Goal: Task Accomplishment & Management: Complete application form

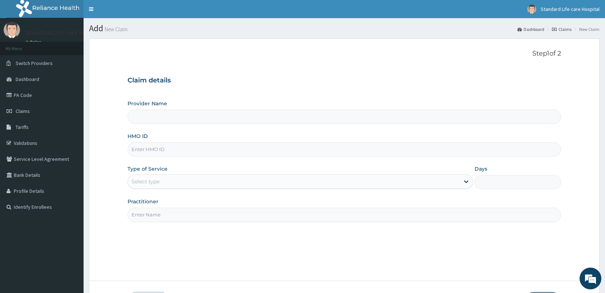
click at [149, 152] on input "HMO ID" at bounding box center [345, 149] width 434 height 14
click at [144, 186] on div "Select type" at bounding box center [294, 182] width 332 height 12
click at [165, 149] on input "DGC/" at bounding box center [345, 149] width 434 height 14
type input "DGC/10239/A"
click at [173, 179] on div "Select type" at bounding box center [294, 182] width 332 height 12
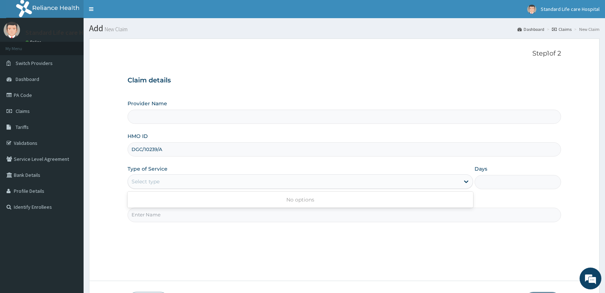
click at [326, 193] on div "No options" at bounding box center [301, 200] width 346 height 16
click at [391, 184] on div "Select type" at bounding box center [294, 182] width 332 height 12
click at [369, 184] on div "Select type" at bounding box center [294, 182] width 332 height 12
click at [356, 214] on input "Practitioner" at bounding box center [345, 215] width 434 height 14
click at [189, 217] on input "Practitioner" at bounding box center [345, 215] width 434 height 14
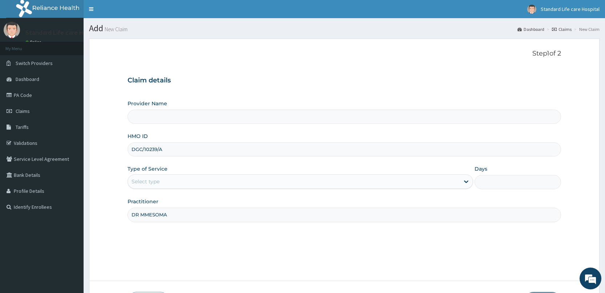
type input "DR MMESOMA"
click at [168, 184] on div "Select type" at bounding box center [294, 182] width 332 height 12
click at [185, 152] on input "DGC/10239/A" at bounding box center [345, 149] width 434 height 14
click at [469, 182] on icon at bounding box center [466, 181] width 7 height 7
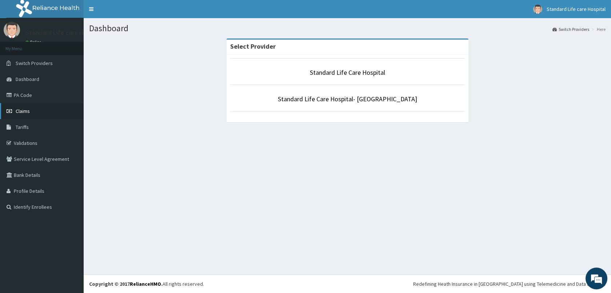
click at [12, 114] on link "Claims" at bounding box center [42, 111] width 84 height 16
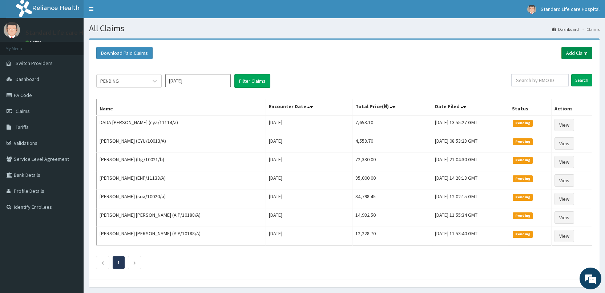
click at [576, 52] on link "Add Claim" at bounding box center [576, 53] width 31 height 12
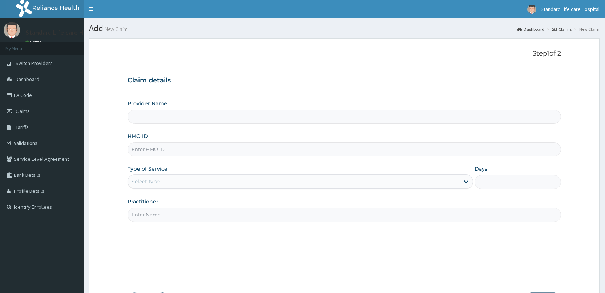
type input "Standard Life Care Hospital"
type input "DGC/10239/A"
click at [191, 180] on div "Select type" at bounding box center [294, 182] width 332 height 12
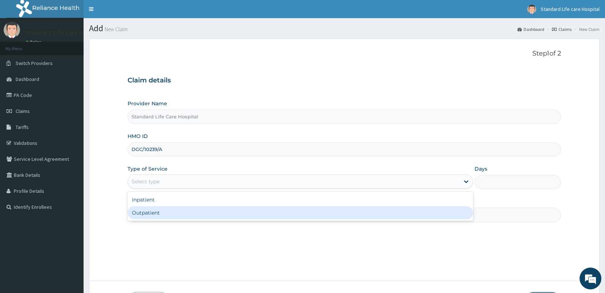
click at [179, 218] on div "Outpatient" at bounding box center [301, 212] width 346 height 13
type input "1"
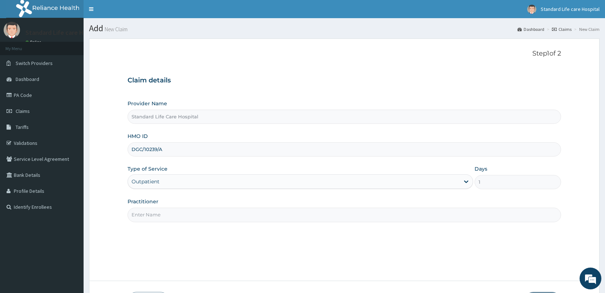
click at [179, 215] on input "Practitioner" at bounding box center [345, 215] width 434 height 14
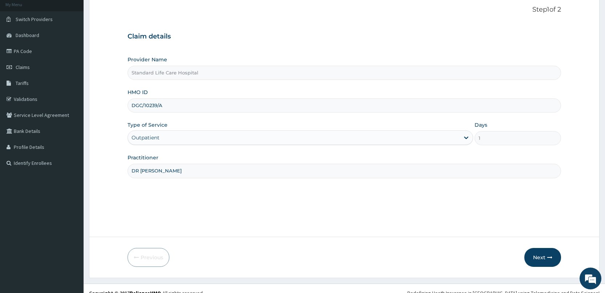
scroll to position [53, 0]
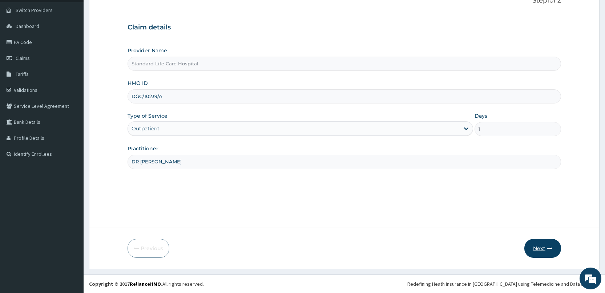
type input "DR MMESOMMA"
click at [547, 245] on button "Next" at bounding box center [542, 248] width 37 height 19
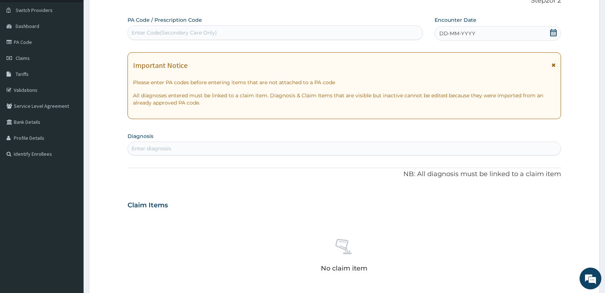
click at [178, 150] on div "Enter diagnosis" at bounding box center [344, 149] width 433 height 12
type input "HEADACH"
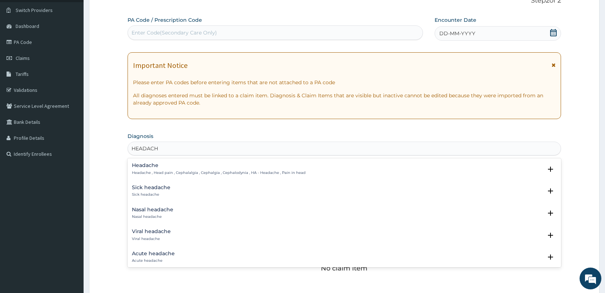
click at [145, 171] on p "Headache , Head pain , Cephalalgia , Cephalgia , Cephalodynia , HA - Headache ,…" at bounding box center [219, 172] width 174 height 5
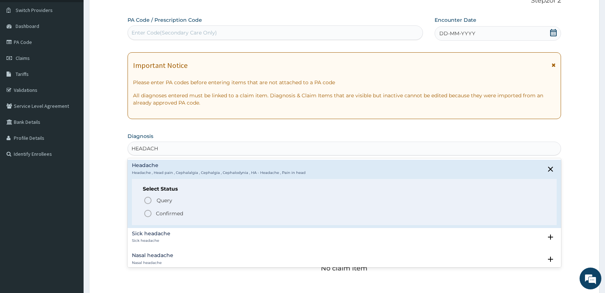
drag, startPoint x: 149, startPoint y: 216, endPoint x: 149, endPoint y: 212, distance: 4.1
click at [149, 216] on icon "status option filled" at bounding box center [148, 213] width 9 height 9
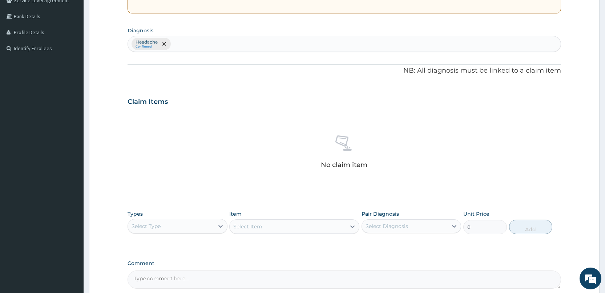
scroll to position [162, 0]
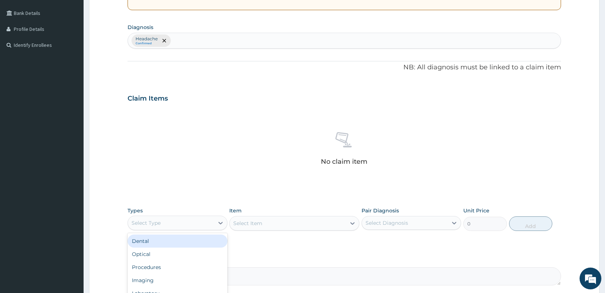
click at [185, 228] on div "Select Type" at bounding box center [171, 223] width 86 height 12
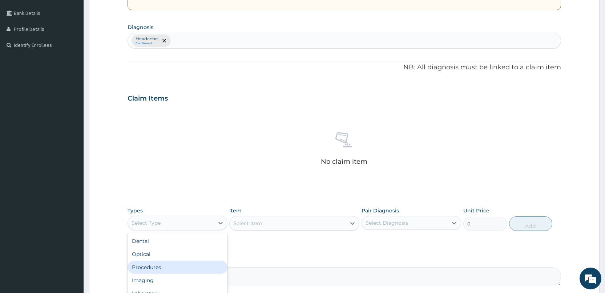
drag, startPoint x: 185, startPoint y: 266, endPoint x: 222, endPoint y: 247, distance: 42.1
click at [185, 266] on div "Procedures" at bounding box center [178, 267] width 100 height 13
drag, startPoint x: 296, startPoint y: 230, endPoint x: 291, endPoint y: 226, distance: 6.5
click at [296, 230] on div "Select Item" at bounding box center [294, 223] width 130 height 15
click at [290, 226] on div "Select Item" at bounding box center [288, 224] width 116 height 12
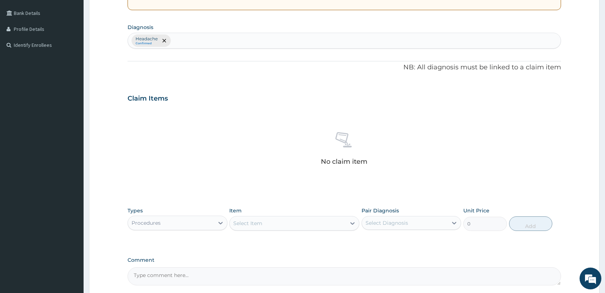
click at [290, 226] on div "Select Item" at bounding box center [288, 224] width 116 height 12
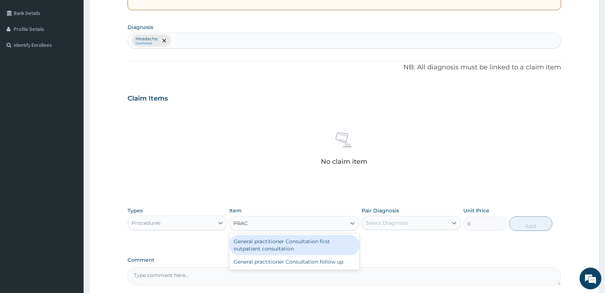
type input "PRACT"
click at [250, 250] on div "General practitioner Consultation first outpatient consultation" at bounding box center [294, 245] width 130 height 20
type input "3000"
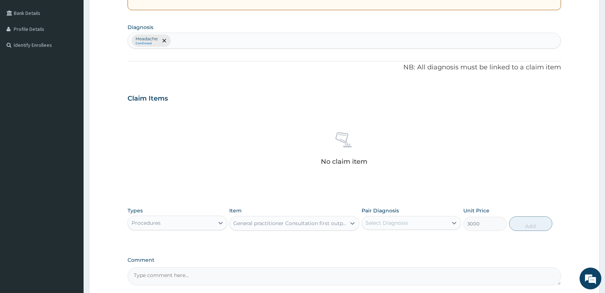
click at [437, 221] on div "Select Diagnosis" at bounding box center [405, 223] width 86 height 12
click at [423, 250] on div "Headache" at bounding box center [412, 242] width 100 height 18
click at [442, 245] on div "Headache" at bounding box center [412, 241] width 100 height 15
checkbox input "true"
click at [525, 231] on button "Add" at bounding box center [530, 224] width 43 height 15
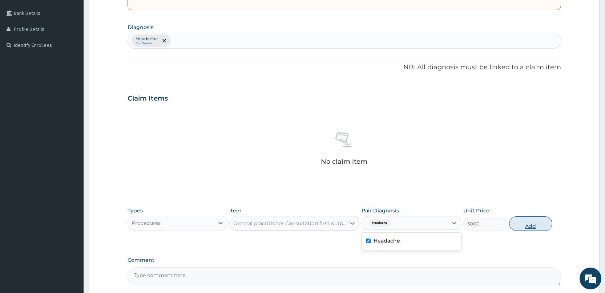
type input "0"
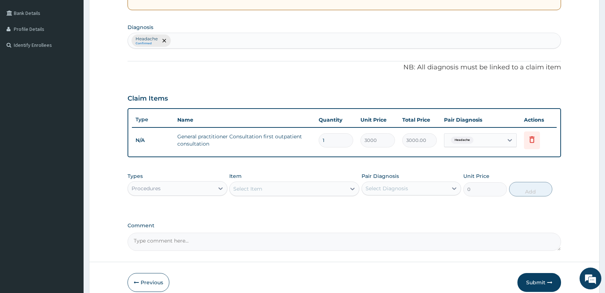
click at [328, 192] on div "Select Item" at bounding box center [288, 189] width 116 height 12
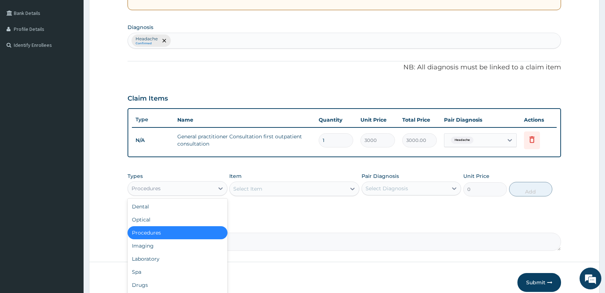
click at [181, 188] on div "Procedures" at bounding box center [171, 189] width 86 height 12
drag, startPoint x: 146, startPoint y: 282, endPoint x: 153, endPoint y: 277, distance: 8.5
click at [146, 282] on div "Drugs" at bounding box center [178, 285] width 100 height 13
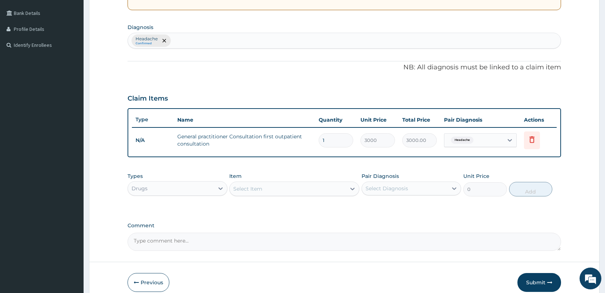
click at [300, 190] on div "Select Item" at bounding box center [288, 189] width 116 height 12
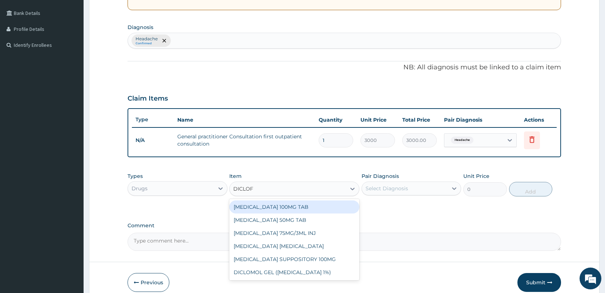
type input "DICLOFE"
click at [270, 208] on div "DICLOFENAC 100MG TAB" at bounding box center [294, 207] width 130 height 13
type input "63"
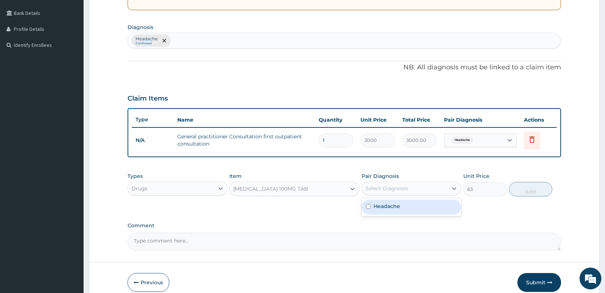
click at [448, 190] on div "Select Diagnosis" at bounding box center [405, 189] width 86 height 12
click at [446, 209] on div "Headache" at bounding box center [412, 207] width 100 height 15
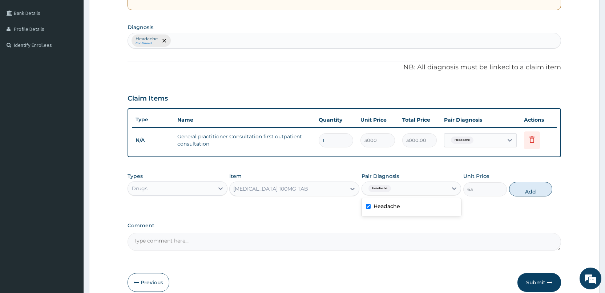
click at [392, 200] on div "Headache" at bounding box center [412, 207] width 100 height 15
checkbox input "false"
click at [443, 190] on div "Select Diagnosis" at bounding box center [405, 189] width 86 height 12
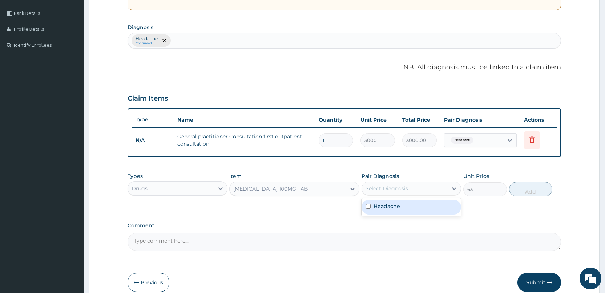
click at [443, 190] on div "Select Diagnosis" at bounding box center [405, 189] width 86 height 12
click at [427, 214] on div "Headache" at bounding box center [412, 207] width 100 height 15
checkbox input "true"
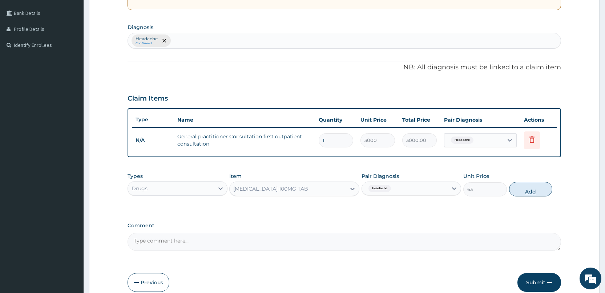
click at [517, 190] on button "Add" at bounding box center [530, 189] width 43 height 15
type input "0"
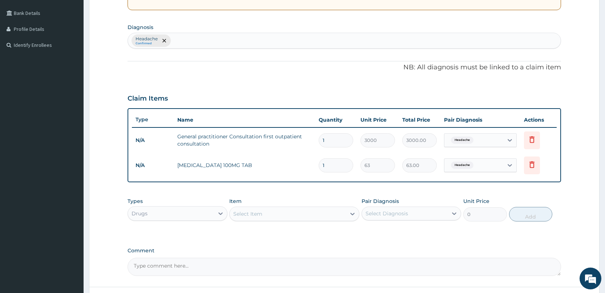
type input "14"
type input "882.00"
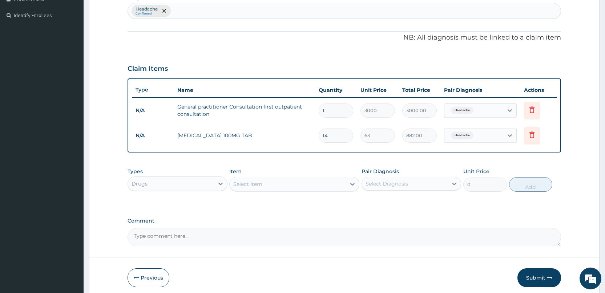
scroll to position [221, 0]
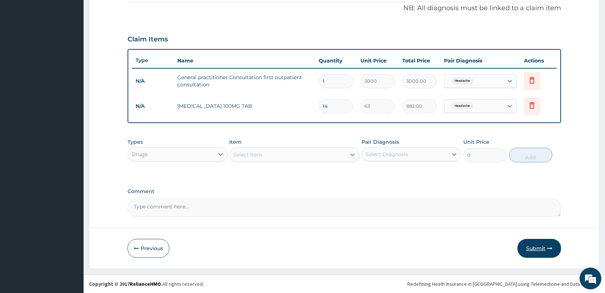
type input "14"
click at [528, 249] on button "Submit" at bounding box center [540, 248] width 44 height 19
click at [530, 250] on button "Submit" at bounding box center [540, 248] width 44 height 19
click at [543, 251] on button "Submit" at bounding box center [540, 248] width 44 height 19
click at [542, 249] on button "Submit" at bounding box center [540, 248] width 44 height 19
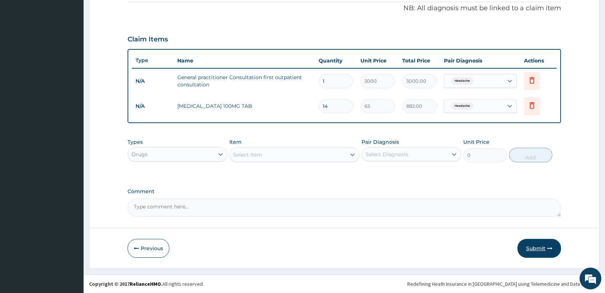
click at [534, 248] on button "Submit" at bounding box center [540, 248] width 44 height 19
click at [549, 246] on icon "button" at bounding box center [549, 248] width 5 height 5
click at [548, 246] on icon "button" at bounding box center [549, 248] width 5 height 5
click at [540, 249] on button "Submit" at bounding box center [540, 248] width 44 height 19
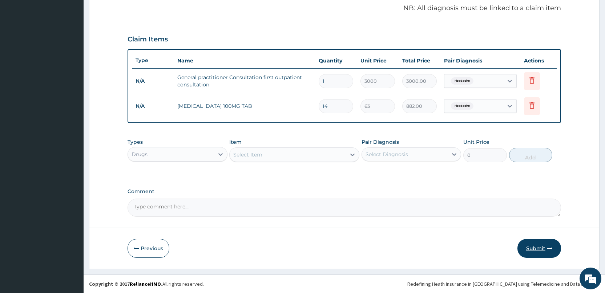
click at [535, 254] on button "Submit" at bounding box center [540, 248] width 44 height 19
click at [534, 255] on button "Submit" at bounding box center [540, 248] width 44 height 19
click at [534, 248] on button "Submit" at bounding box center [540, 248] width 44 height 19
click at [534, 246] on button "Submit" at bounding box center [540, 248] width 44 height 19
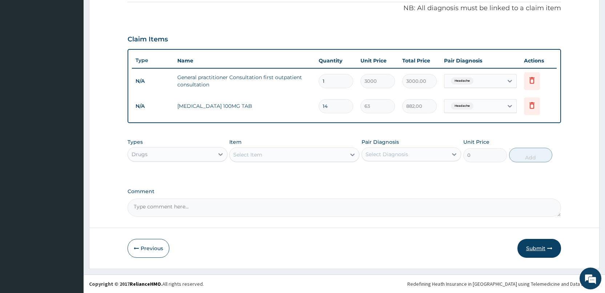
click at [524, 250] on button "Submit" at bounding box center [540, 248] width 44 height 19
click at [525, 250] on button "Submit" at bounding box center [540, 248] width 44 height 19
click at [525, 249] on button "Submit" at bounding box center [540, 248] width 44 height 19
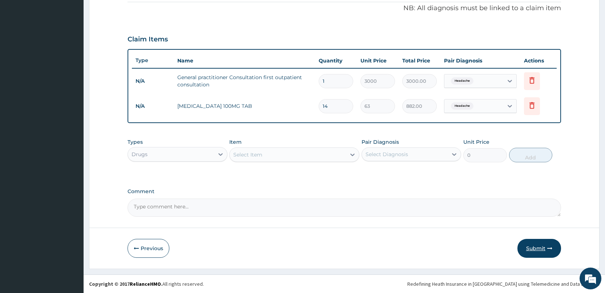
click at [535, 252] on button "Submit" at bounding box center [540, 248] width 44 height 19
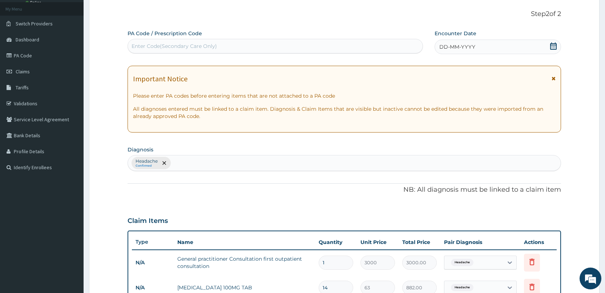
click at [554, 46] on icon at bounding box center [553, 46] width 7 height 7
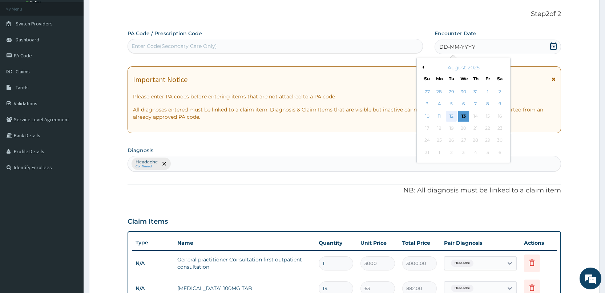
click at [450, 116] on div "12" at bounding box center [451, 116] width 11 height 11
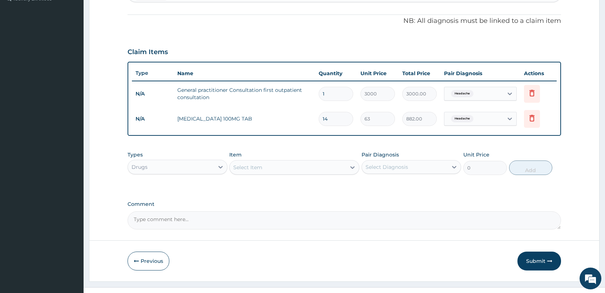
scroll to position [221, 0]
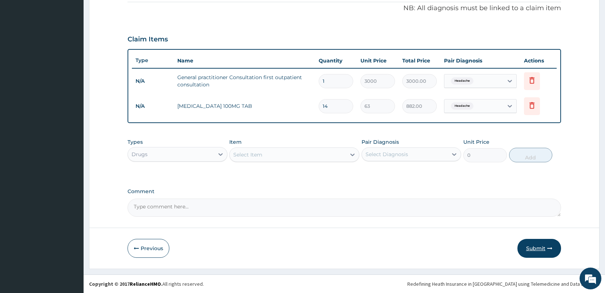
click at [531, 249] on button "Submit" at bounding box center [540, 248] width 44 height 19
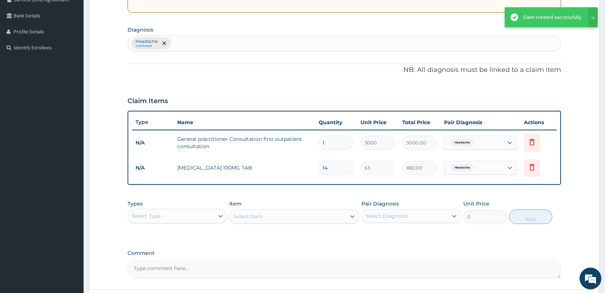
scroll to position [10, 0]
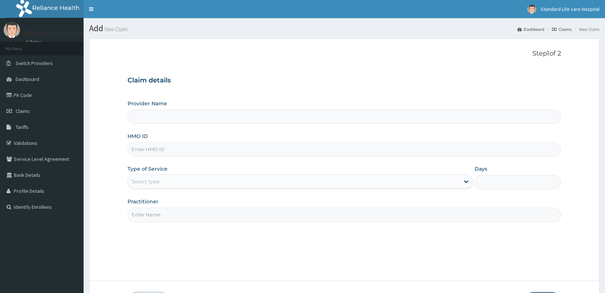
type input "Standard Life Care Hospital"
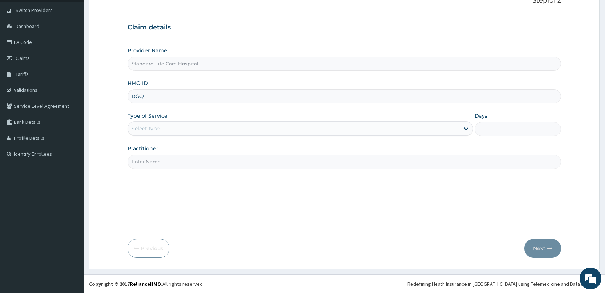
type input "DGC/10239/A"
click at [186, 130] on div "Select type" at bounding box center [294, 129] width 332 height 12
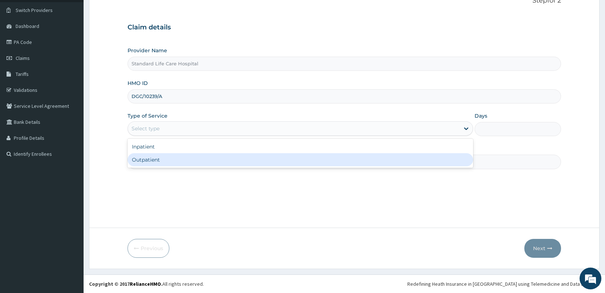
click at [180, 160] on div "Outpatient" at bounding box center [301, 159] width 346 height 13
type input "1"
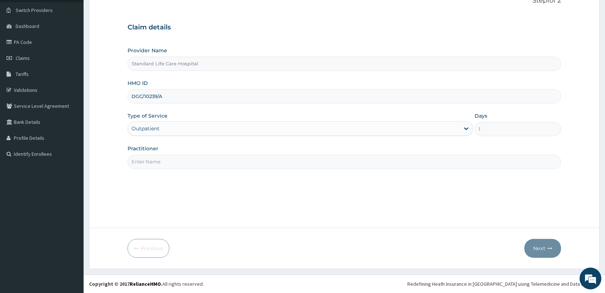
click at [180, 160] on input "Practitioner" at bounding box center [345, 162] width 434 height 14
type input "dr oaikena"
click at [551, 250] on icon "button" at bounding box center [549, 248] width 5 height 5
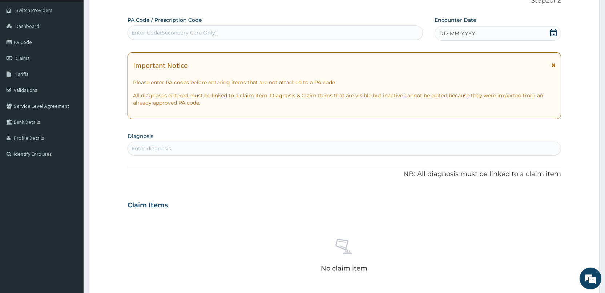
drag, startPoint x: 555, startPoint y: 32, endPoint x: 540, endPoint y: 39, distance: 16.1
click at [555, 32] on icon at bounding box center [553, 32] width 7 height 7
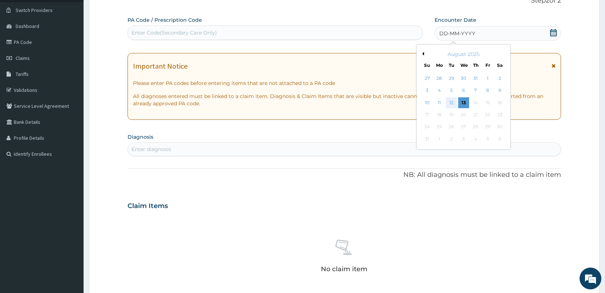
click at [450, 100] on div "12" at bounding box center [451, 102] width 11 height 11
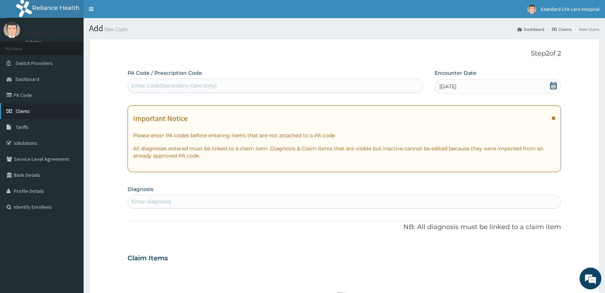
click at [34, 111] on link "Claims" at bounding box center [42, 111] width 84 height 16
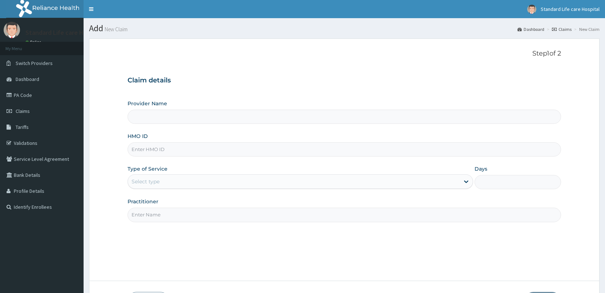
drag, startPoint x: 0, startPoint y: 0, endPoint x: 155, endPoint y: 146, distance: 213.1
click at [155, 145] on div "HMO ID" at bounding box center [345, 145] width 434 height 24
click at [155, 146] on input "HMO ID" at bounding box center [345, 149] width 434 height 14
type input "Standard Life Care Hospital"
type input "DGC/10239//A"
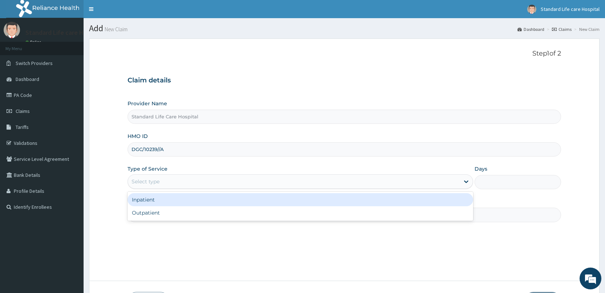
click at [137, 185] on div "Select type" at bounding box center [146, 181] width 28 height 7
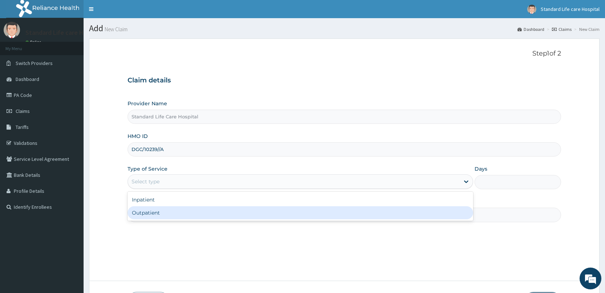
click at [165, 215] on div "Outpatient" at bounding box center [301, 212] width 346 height 13
type input "1"
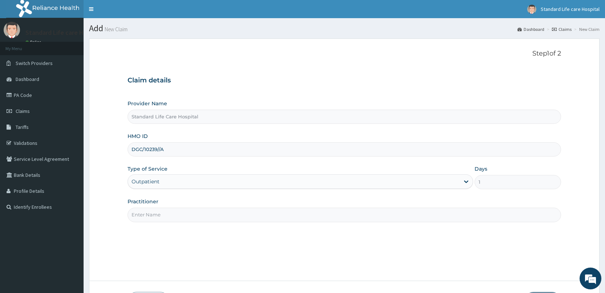
click at [168, 214] on input "Practitioner" at bounding box center [345, 215] width 434 height 14
type input "dr oaikena"
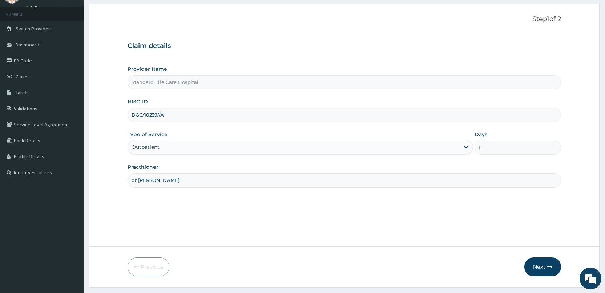
scroll to position [36, 0]
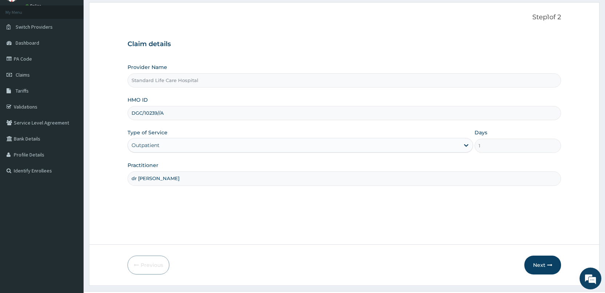
click at [161, 114] on input "DGC/10239//A" at bounding box center [345, 113] width 434 height 14
type input "DGC/10239/A"
click at [535, 263] on button "Next" at bounding box center [542, 265] width 37 height 19
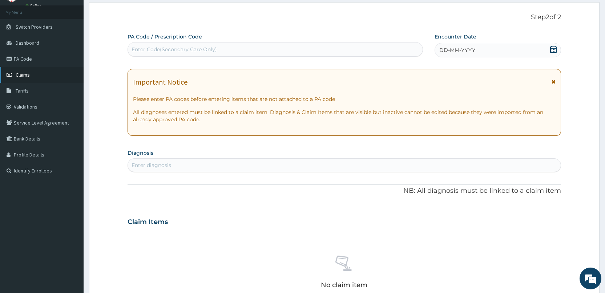
click at [36, 78] on link "Claims" at bounding box center [42, 75] width 84 height 16
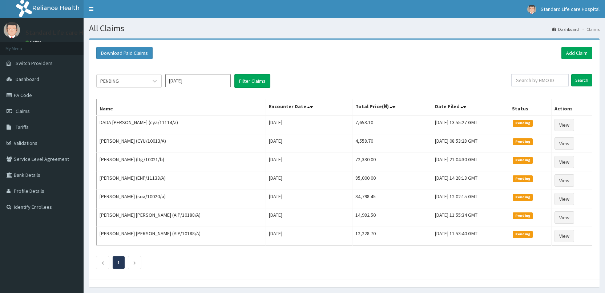
click at [568, 55] on link "Add Claim" at bounding box center [576, 53] width 31 height 12
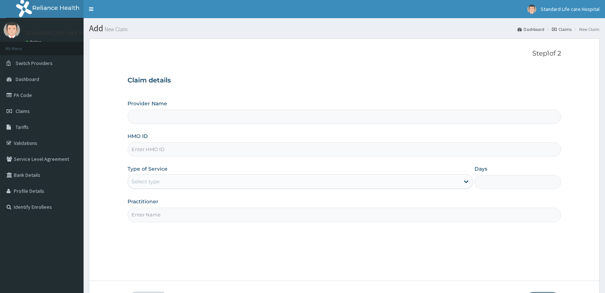
click at [163, 149] on input "HMO ID" at bounding box center [345, 149] width 434 height 14
type input "Standard Life Care Hospital"
type input "DGC/10239/B"
click at [185, 184] on div "Select type" at bounding box center [294, 182] width 332 height 12
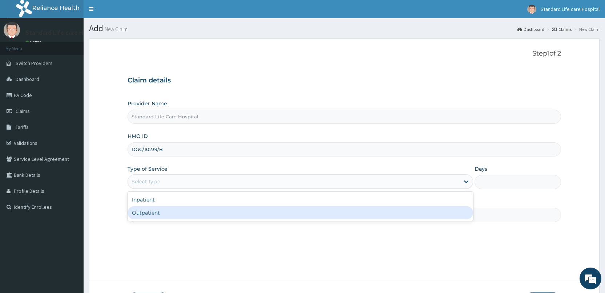
click at [158, 215] on div "Outpatient" at bounding box center [301, 212] width 346 height 13
type input "1"
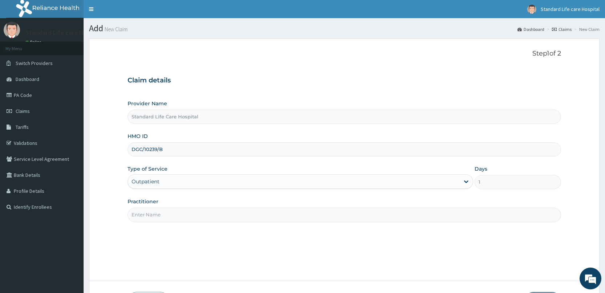
click at [158, 215] on input "Practitioner" at bounding box center [345, 215] width 434 height 14
type input "dr oaikena"
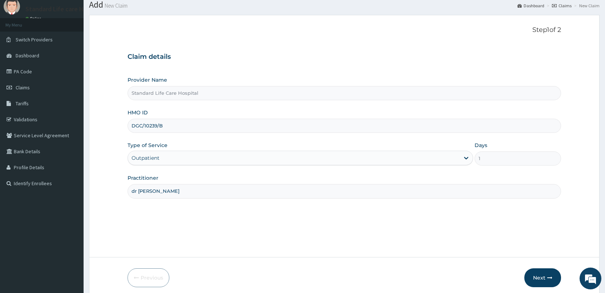
scroll to position [53, 0]
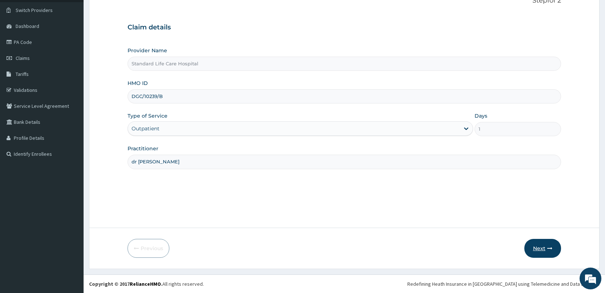
click at [535, 241] on button "Next" at bounding box center [542, 248] width 37 height 19
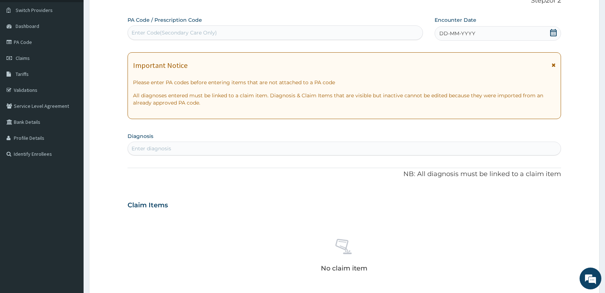
drag, startPoint x: 556, startPoint y: 31, endPoint x: 549, endPoint y: 36, distance: 8.7
click at [555, 32] on icon at bounding box center [553, 32] width 7 height 7
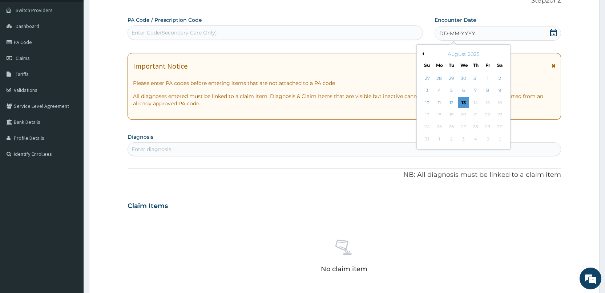
drag, startPoint x: 455, startPoint y: 101, endPoint x: 429, endPoint y: 129, distance: 38.1
click at [454, 101] on div "12" at bounding box center [451, 102] width 11 height 11
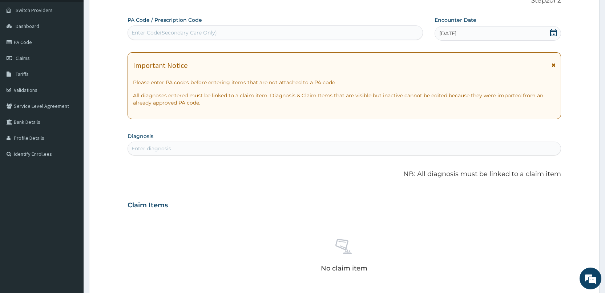
click at [410, 149] on div "Enter diagnosis" at bounding box center [344, 149] width 433 height 12
type input "SEPS"
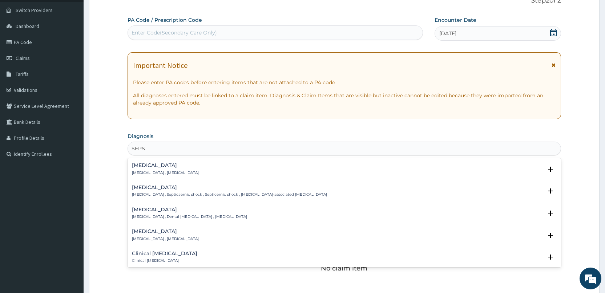
click at [136, 173] on p "Systemic infection , Sepsis" at bounding box center [165, 172] width 67 height 5
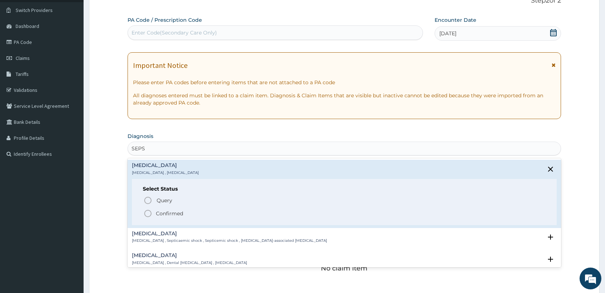
click at [154, 210] on span "Confirmed" at bounding box center [345, 213] width 402 height 9
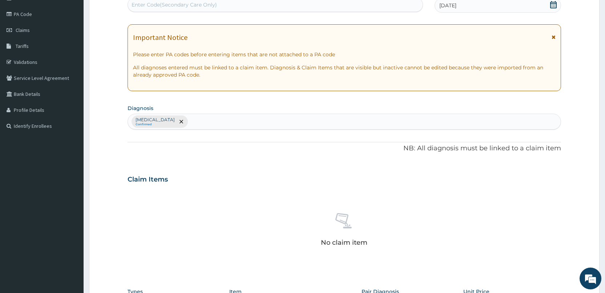
scroll to position [126, 0]
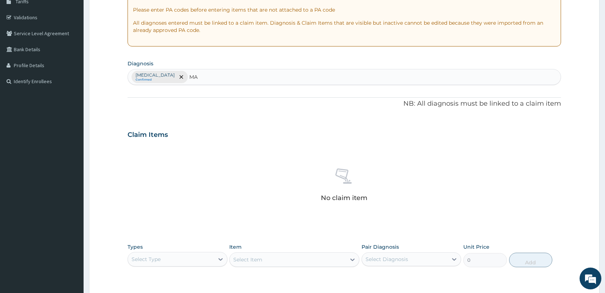
type input "M"
type input "N"
type input "NUTR"
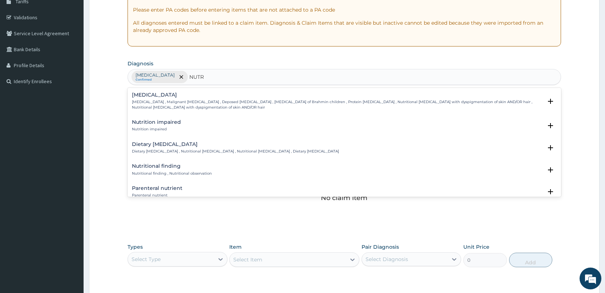
click at [174, 166] on h4 "Nutritional finding" at bounding box center [172, 166] width 80 height 5
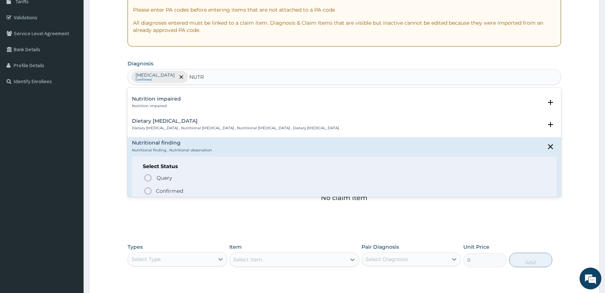
scroll to position [36, 0]
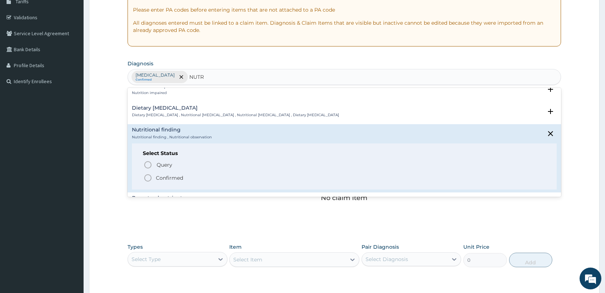
click at [164, 177] on p "Confirmed" at bounding box center [169, 177] width 27 height 7
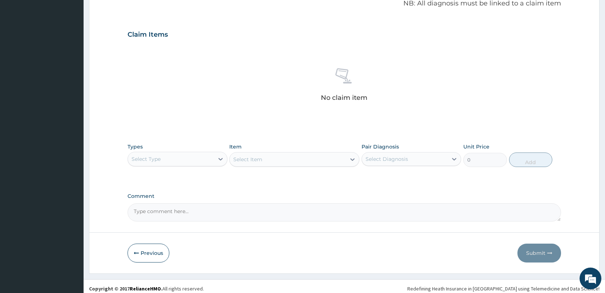
scroll to position [231, 0]
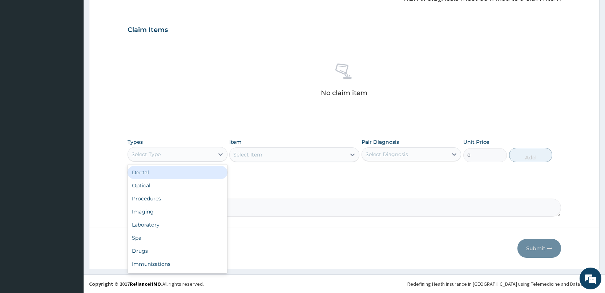
click at [176, 160] on div "Select Type" at bounding box center [171, 155] width 86 height 12
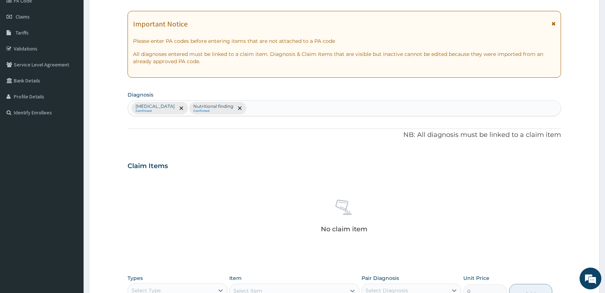
scroll to position [85, 0]
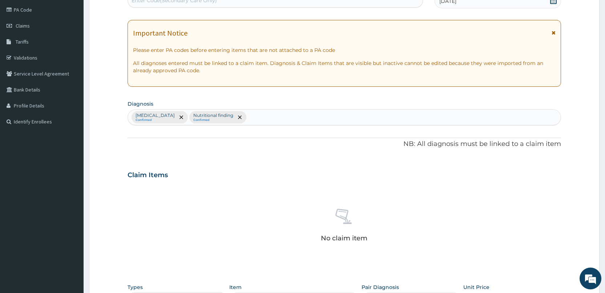
click at [193, 117] on p "Nutritional finding" at bounding box center [213, 116] width 40 height 6
click at [238, 118] on icon "remove selection option" at bounding box center [240, 118] width 4 height 4
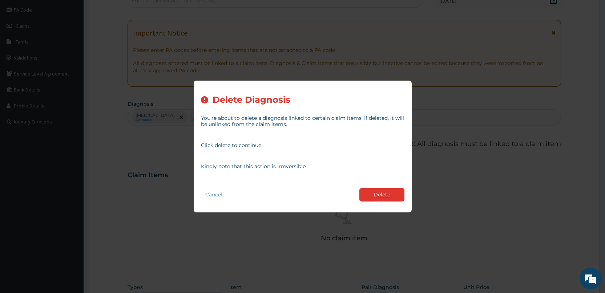
click at [385, 192] on button "Delete" at bounding box center [381, 194] width 45 height 13
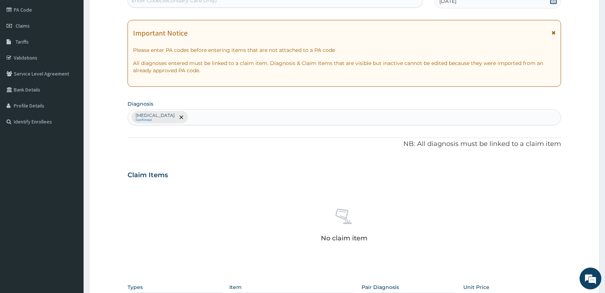
click at [242, 116] on div "Sepsis Confirmed" at bounding box center [344, 117] width 433 height 15
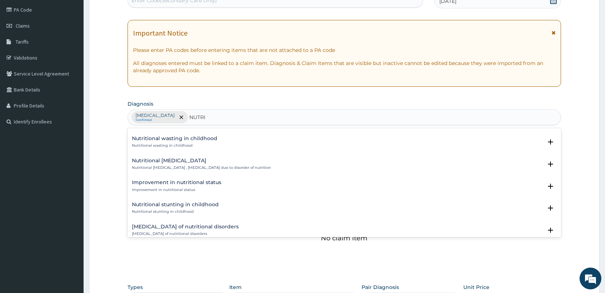
scroll to position [866, 0]
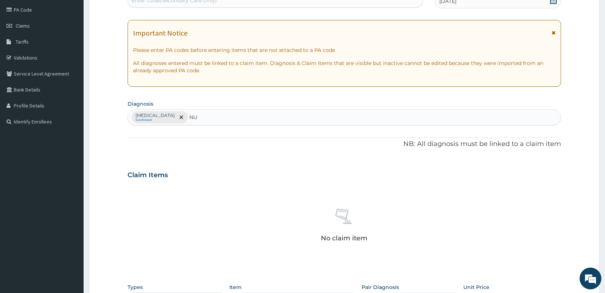
type input "N"
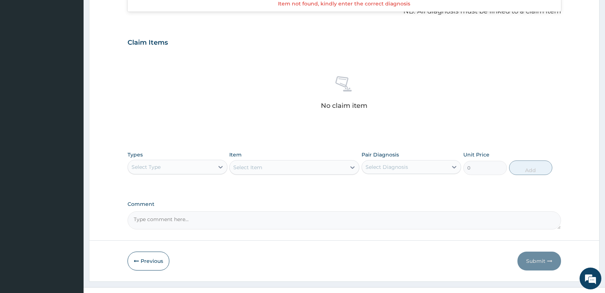
scroll to position [231, 0]
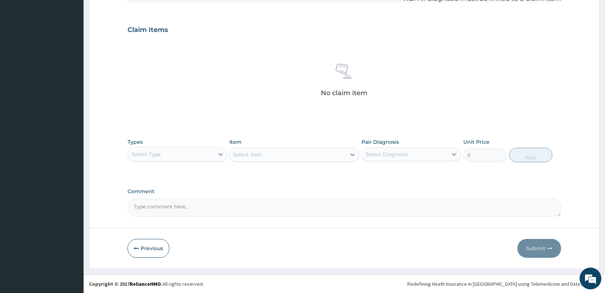
click at [176, 156] on div "Select Type" at bounding box center [171, 155] width 86 height 12
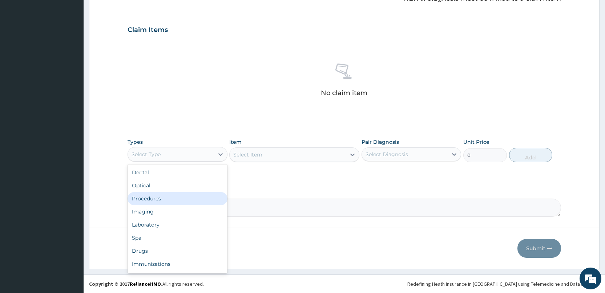
click at [156, 201] on div "Procedures" at bounding box center [178, 198] width 100 height 13
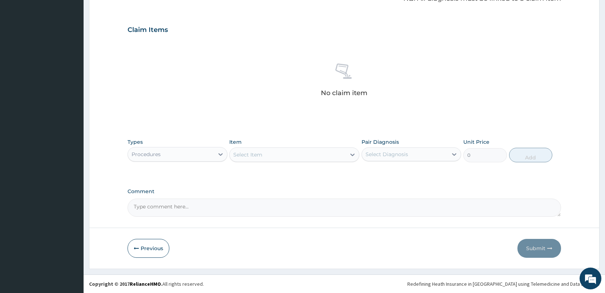
click at [246, 158] on div "Select Item" at bounding box center [247, 154] width 29 height 7
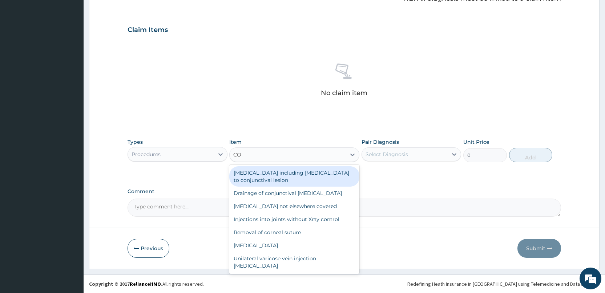
type input "C"
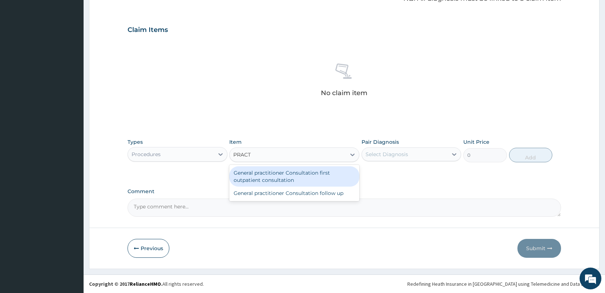
type input "PRACTI"
click at [248, 176] on div "General practitioner Consultation first outpatient consultation" at bounding box center [294, 176] width 130 height 20
type input "3000"
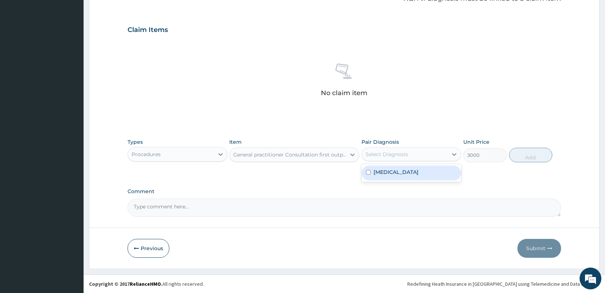
click at [376, 153] on div "Select Diagnosis" at bounding box center [387, 154] width 43 height 7
click at [381, 172] on label "Sepsis" at bounding box center [396, 172] width 45 height 7
checkbox input "true"
click at [530, 157] on button "Add" at bounding box center [530, 155] width 43 height 15
type input "0"
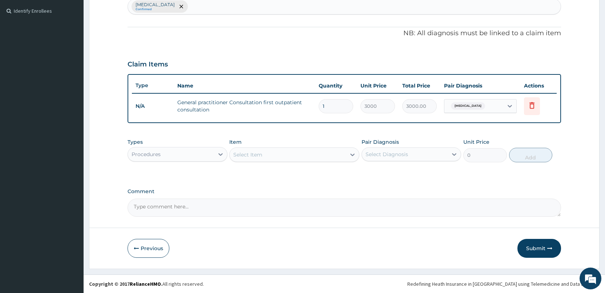
scroll to position [196, 0]
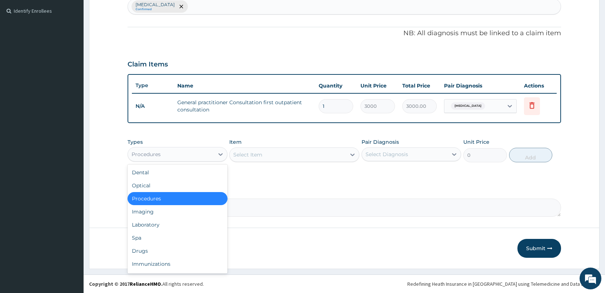
click at [179, 157] on div "Procedures" at bounding box center [171, 155] width 86 height 12
click at [169, 254] on div "Drugs" at bounding box center [178, 251] width 100 height 13
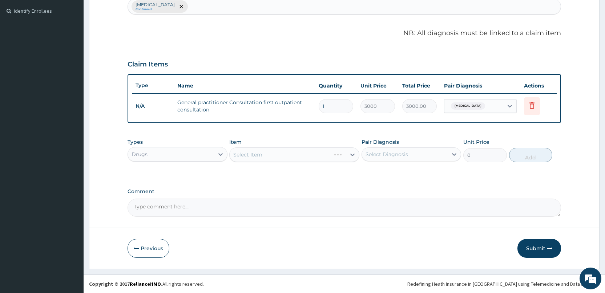
click at [273, 157] on div "Select Item" at bounding box center [294, 155] width 130 height 15
click at [273, 157] on div "Select Item" at bounding box center [288, 155] width 116 height 12
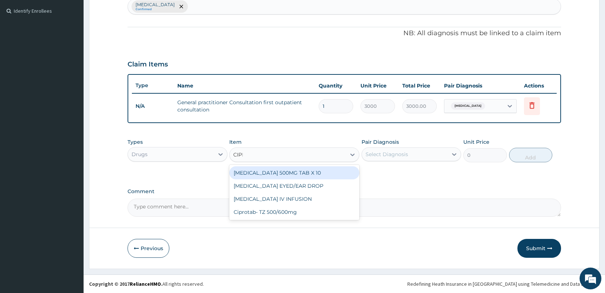
type input "CIPRO"
click at [271, 176] on div "CIPROFLOXACIN 500MG TAB X 10" at bounding box center [294, 172] width 130 height 13
type input "63"
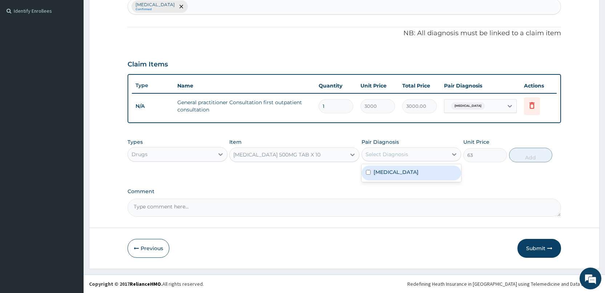
click at [370, 157] on div "Select Diagnosis" at bounding box center [387, 154] width 43 height 7
click at [372, 170] on div "Sepsis" at bounding box center [412, 173] width 100 height 15
checkbox input "true"
click at [520, 155] on button "Add" at bounding box center [530, 155] width 43 height 15
type input "0"
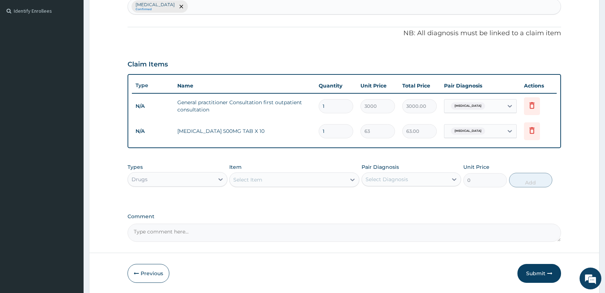
type input "14"
type input "882.00"
type input "14"
click at [250, 185] on div "Select Item" at bounding box center [288, 180] width 116 height 12
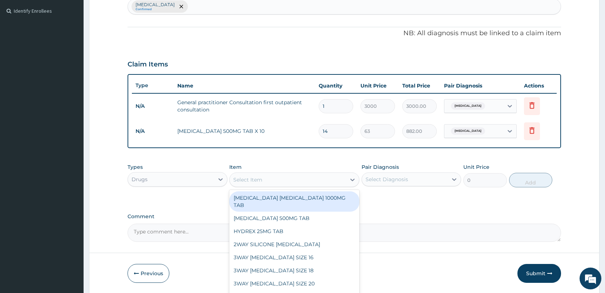
type input "L"
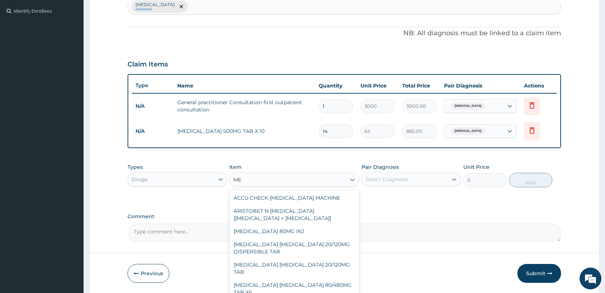
type input "M"
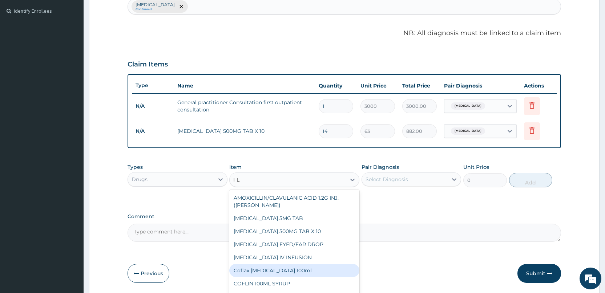
type input "F"
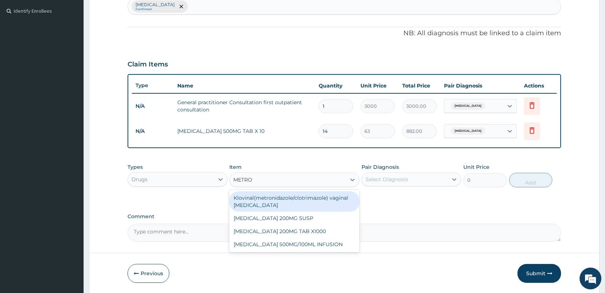
type input "METRON"
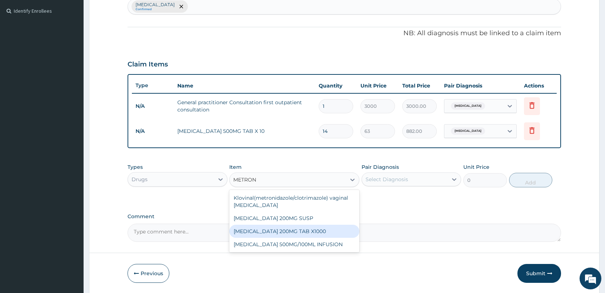
click at [315, 231] on div "METRONIDAZOLE 200MG TAB X1000" at bounding box center [294, 231] width 130 height 13
type input "52.5"
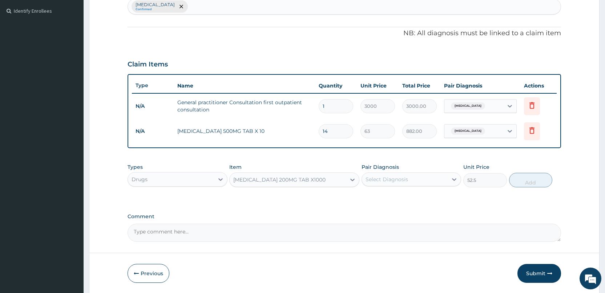
click at [386, 184] on div "Select Diagnosis" at bounding box center [405, 180] width 86 height 12
click at [387, 197] on label "Sepsis" at bounding box center [396, 197] width 45 height 7
checkbox input "true"
click at [518, 181] on button "Add" at bounding box center [530, 180] width 43 height 15
type input "0"
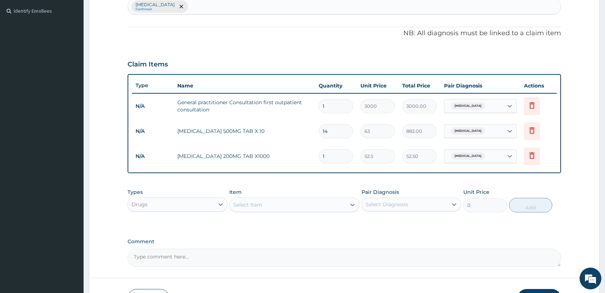
type input "0.00"
type input "2"
type input "105.00"
type input "28"
type input "1470.00"
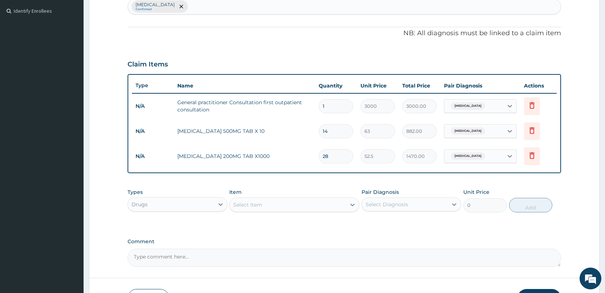
type input "28"
click at [332, 202] on div "Select Item" at bounding box center [288, 205] width 116 height 12
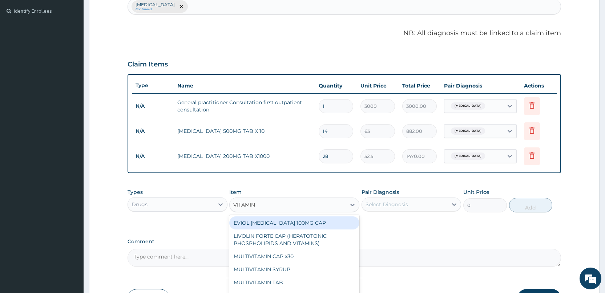
type input "VITAMIN C"
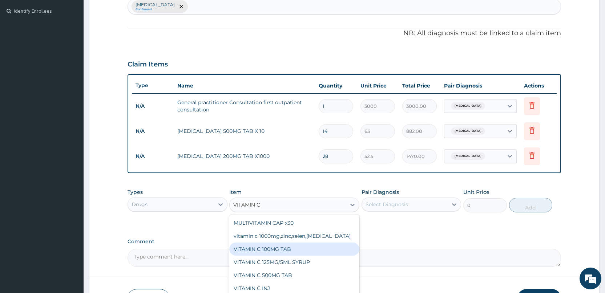
click at [282, 253] on div "VITAMIN C 100MG TAB" at bounding box center [294, 249] width 130 height 13
type input "31.5"
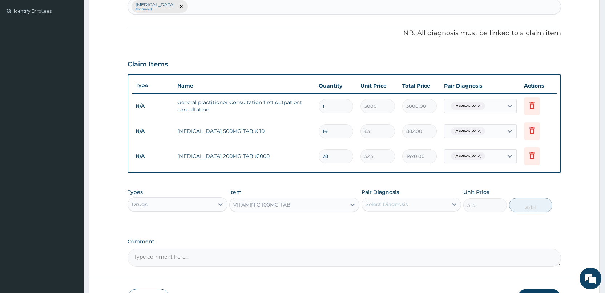
click at [385, 206] on div "Select Diagnosis" at bounding box center [387, 204] width 43 height 7
click at [259, 8] on div "Sepsis Confirmed" at bounding box center [344, 6] width 433 height 15
type input "N"
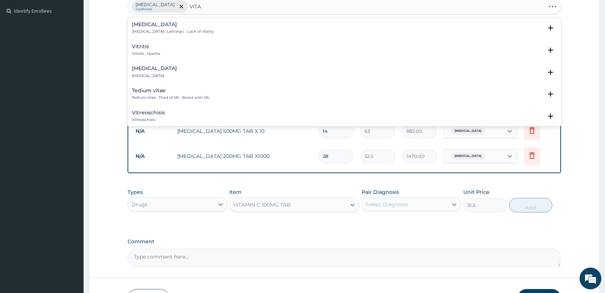
type input "VITAM"
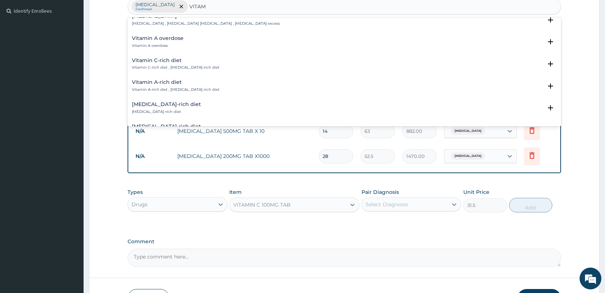
scroll to position [197, 0]
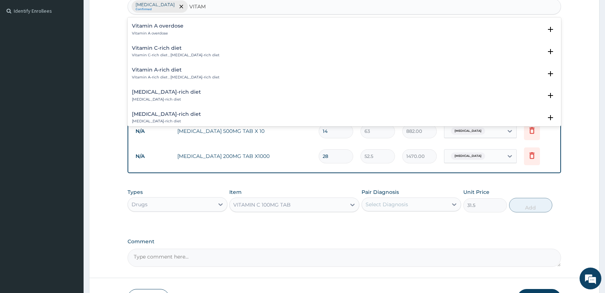
click at [181, 48] on h4 "Vitamin C-rich diet" at bounding box center [176, 47] width 88 height 5
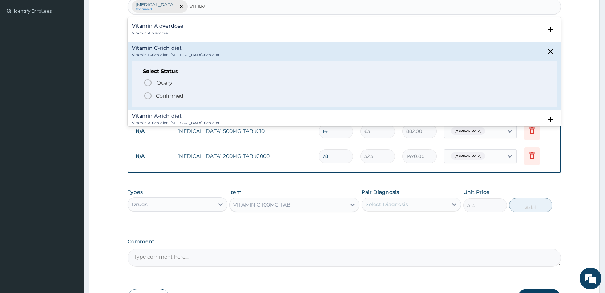
click at [180, 95] on p "Confirmed" at bounding box center [169, 95] width 27 height 7
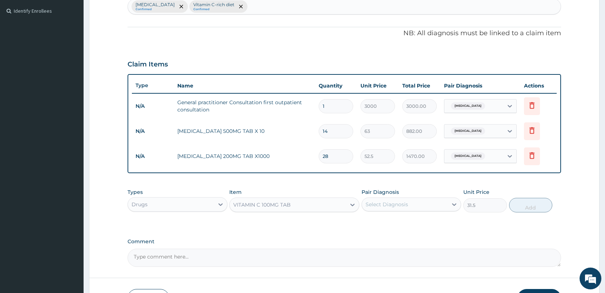
click at [419, 208] on div "Select Diagnosis" at bounding box center [405, 205] width 86 height 12
drag, startPoint x: 403, startPoint y: 234, endPoint x: 468, endPoint y: 211, distance: 69.1
click at [404, 234] on label "Vitamin C-rich diet" at bounding box center [399, 237] width 50 height 7
checkbox input "true"
click at [531, 206] on button "Add" at bounding box center [530, 205] width 43 height 15
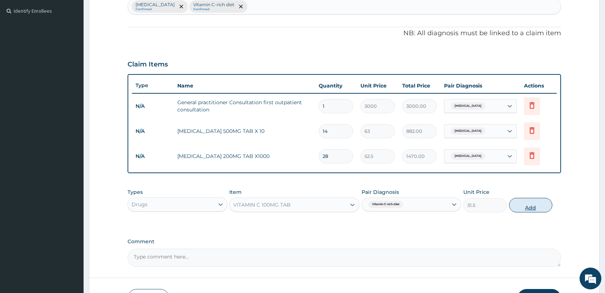
type input "0"
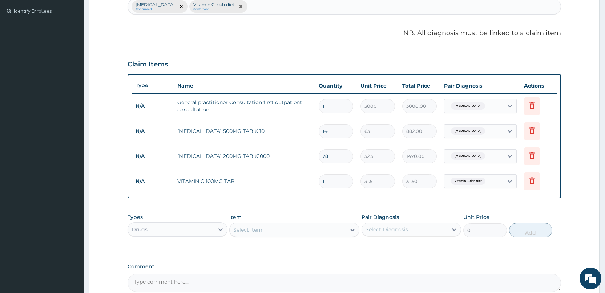
type input "0.00"
type input "8"
type input "252.00"
type input "84"
type input "2646.00"
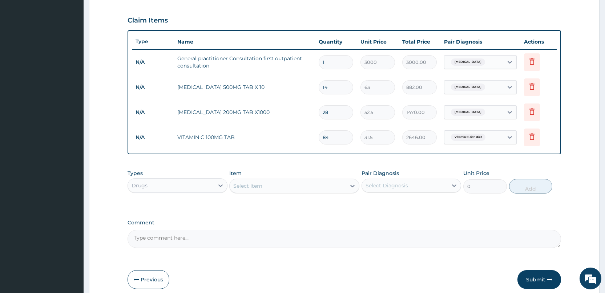
scroll to position [271, 0]
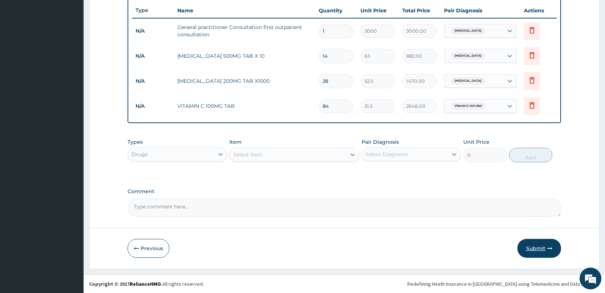
type input "84"
click at [539, 251] on button "Submit" at bounding box center [540, 248] width 44 height 19
